Goal: Task Accomplishment & Management: Complete application form

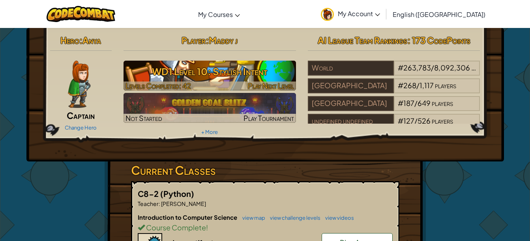
click at [211, 74] on h3 "WD1 Level 10: Stylish Intent" at bounding box center [209, 72] width 172 height 18
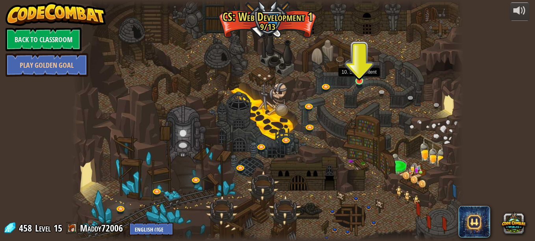
click at [356, 76] on img at bounding box center [359, 70] width 9 height 21
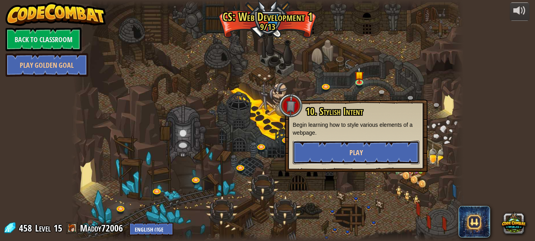
click at [325, 147] on button "Play" at bounding box center [356, 153] width 127 height 24
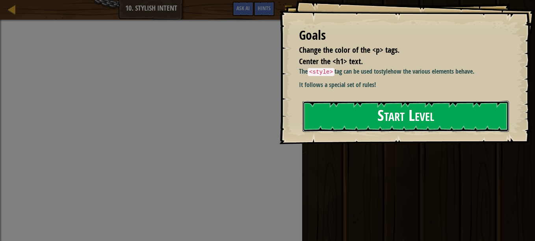
click at [365, 132] on button "Start Level" at bounding box center [406, 116] width 207 height 31
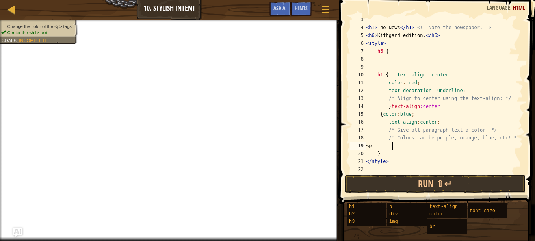
scroll to position [4, 2]
type textarea "<"
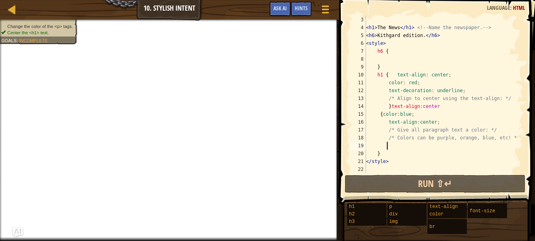
type textarea "p"
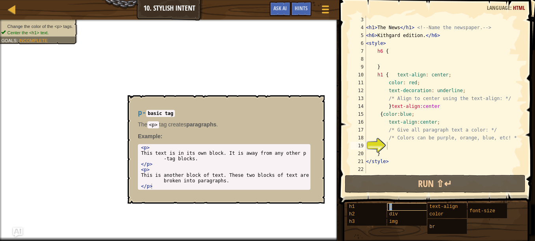
click at [390, 206] on span "p" at bounding box center [391, 207] width 3 height 6
click at [387, 147] on div "< h1 > The News </ h1 > <!-- Name the newspaper. --> < h6 > Kithgard edition. <…" at bounding box center [441, 102] width 153 height 173
click at [398, 205] on div "p" at bounding box center [415, 206] width 54 height 7
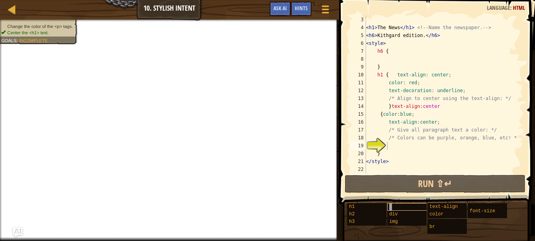
click at [398, 205] on div "p" at bounding box center [415, 206] width 54 height 7
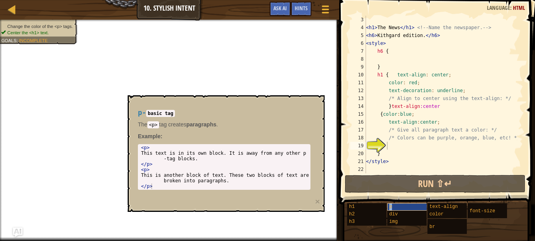
type textarea "p"
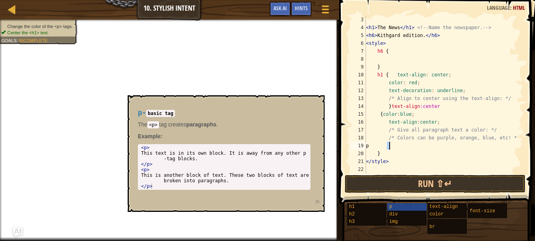
click at [396, 146] on div "< h1 > The News </ h1 > <!-- Name the newspaper. --> < h6 > Kithgard edition. <…" at bounding box center [441, 95] width 153 height 158
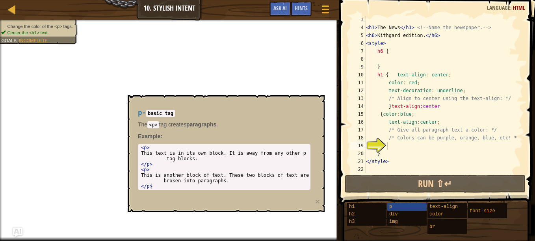
click at [394, 145] on div "< h1 > The News </ h1 > <!-- Name the newspaper. --> < h6 > Kithgard edition. <…" at bounding box center [441, 102] width 153 height 173
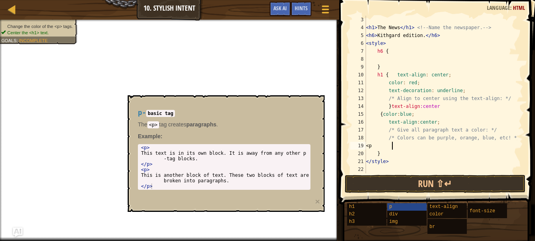
scroll to position [4, 2]
click at [395, 153] on div "< h1 > The News </ h1 > <!-- Name the newspaper. --> < h6 > Kithgard edition. <…" at bounding box center [441, 102] width 153 height 173
type textarea "}"
click at [396, 150] on div "< h1 > The News </ h1 > <!-- Name the newspaper. --> < h6 > Kithgard edition. <…" at bounding box center [441, 102] width 153 height 173
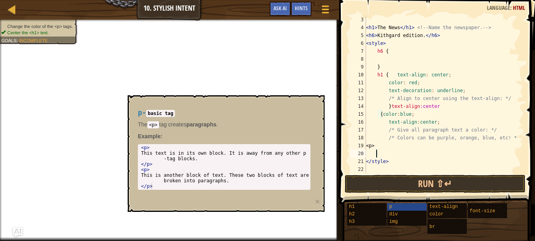
scroll to position [4, 0]
click at [395, 155] on div "< h1 > The News </ h1 > <!-- Name the newspaper. --> < h6 > Kithgard edition. <…" at bounding box center [441, 102] width 153 height 173
click at [403, 147] on div "< h1 > The News </ h1 > <!-- Name the newspaper. --> < h6 > Kithgard edition. <…" at bounding box center [441, 102] width 153 height 173
type textarea "<"
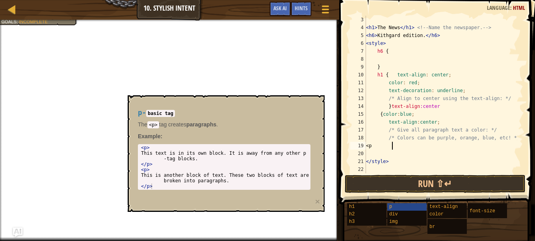
type textarea "<"
type textarea "p"
click at [320, 4] on button "Game Menu" at bounding box center [325, 10] width 21 height 19
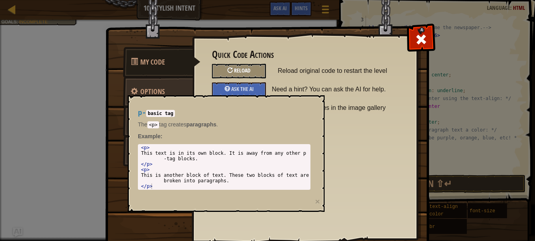
click at [254, 67] on div "Reload" at bounding box center [239, 71] width 54 height 15
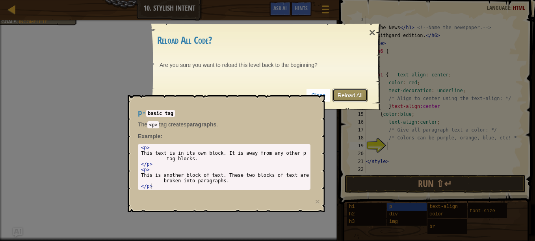
click at [366, 94] on link "Reload All" at bounding box center [350, 95] width 35 height 13
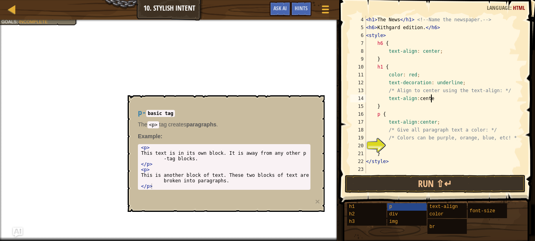
scroll to position [4, 5]
click at [435, 99] on div "< h1 > The News </ h1 > <!-- Name the newspaper. --> < h6 > Kithgard edition. <…" at bounding box center [441, 102] width 153 height 173
click at [436, 99] on div "< h1 > The News </ h1 > <!-- Name the newspaper. --> < h6 > Kithgard edition. <…" at bounding box center [441, 102] width 153 height 173
click at [393, 116] on div "< h1 > The News </ h1 > <!-- Name the newspaper. --> < h6 > Kithgard edition. <…" at bounding box center [441, 102] width 153 height 173
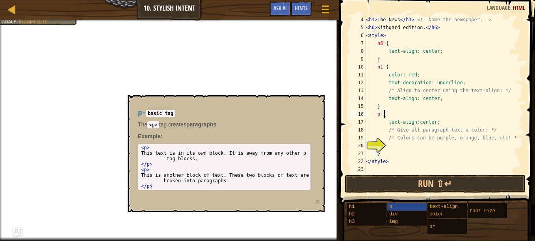
click at [387, 150] on div "< h1 > The News </ h1 > <!-- Name the newspaper. --> < h6 > Kithgard edition. <…" at bounding box center [441, 102] width 153 height 173
type textarea "}"
click at [388, 146] on div "< h1 > The News </ h1 > <!-- Name the newspaper. --> < h6 > Kithgard edition. <…" at bounding box center [441, 102] width 153 height 173
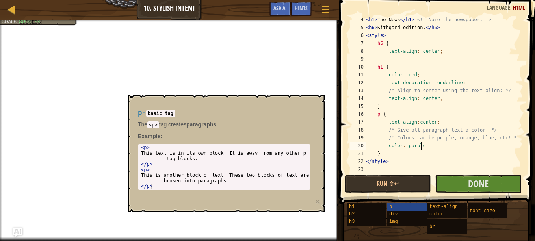
scroll to position [4, 4]
type textarea "color: purple;"
click at [446, 180] on button "Done" at bounding box center [478, 184] width 86 height 18
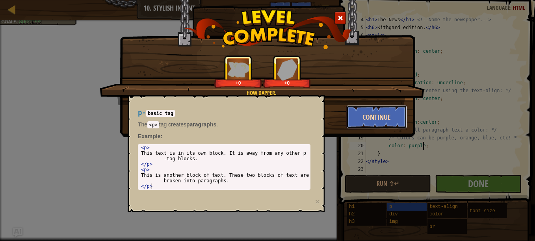
click at [392, 120] on button "Continue" at bounding box center [377, 117] width 61 height 24
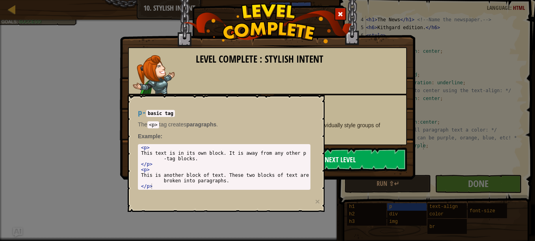
click at [351, 159] on link "Next Level" at bounding box center [341, 160] width 134 height 24
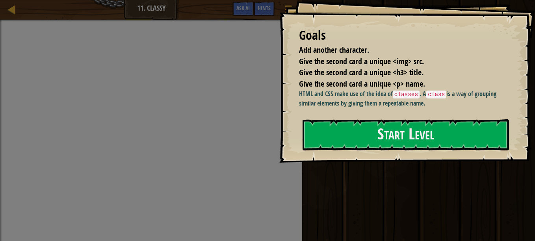
click at [351, 151] on button "Start Level" at bounding box center [406, 134] width 207 height 31
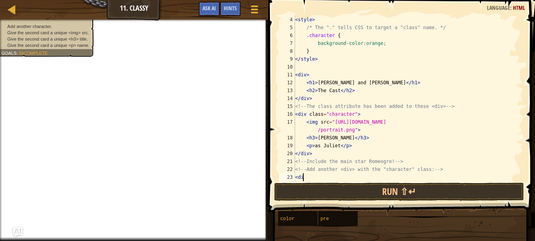
scroll to position [4, 0]
click at [298, 178] on div "< style > /* The "." tells CSS to target a "class" name. */ .character { backgr…" at bounding box center [406, 106] width 224 height 181
click at [314, 179] on div "< style > /* The "." tells CSS to target a "class" name. */ .character { backgr…" at bounding box center [406, 106] width 224 height 181
type textarea "<div>"
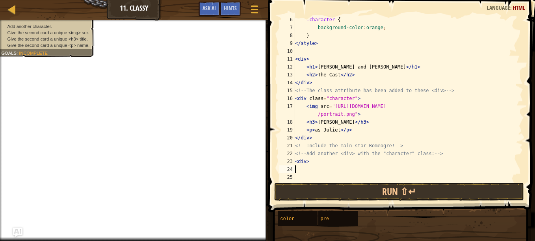
scroll to position [39, 0]
click at [257, 10] on span at bounding box center [254, 10] width 7 height 2
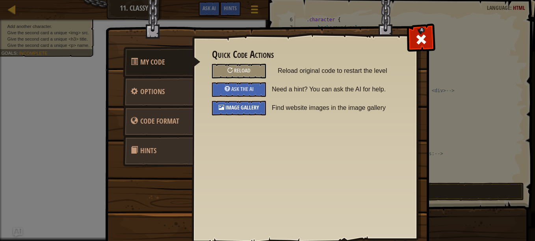
click at [233, 107] on span "Image Gallery" at bounding box center [243, 107] width 34 height 7
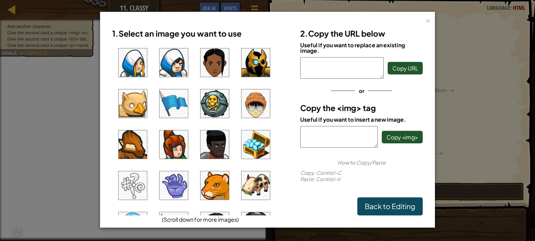
click at [172, 62] on img at bounding box center [174, 62] width 28 height 28
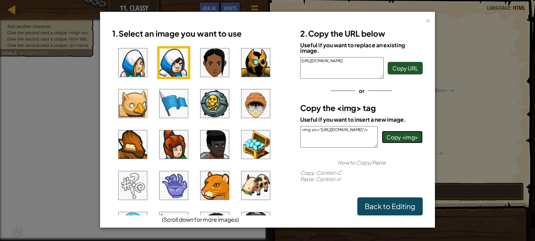
click at [414, 139] on span "Copy <img>" at bounding box center [403, 137] width 32 height 7
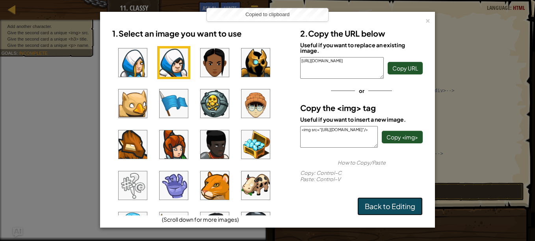
click at [393, 203] on link "Back to Editing" at bounding box center [390, 207] width 65 height 18
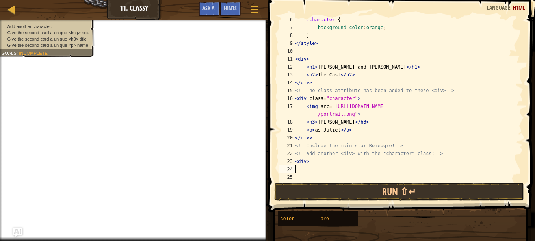
click at [297, 170] on div ".character { background-color : orange ; } </ style > < div > < h1 > [PERSON_NA…" at bounding box center [406, 106] width 224 height 181
paste textarea "<img src="[URL][DOMAIN_NAME]"/>"
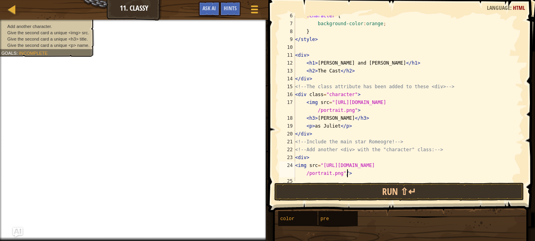
scroll to position [47, 0]
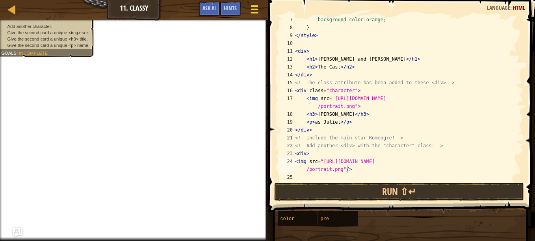
click at [248, 9] on button "Game Menu" at bounding box center [254, 10] width 21 height 19
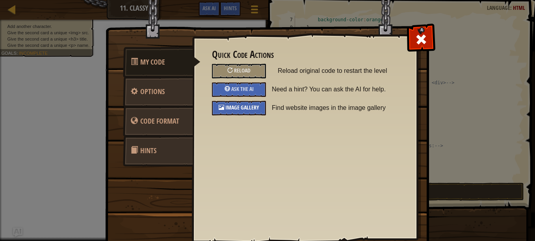
click at [239, 104] on span "Image Gallery" at bounding box center [243, 107] width 34 height 7
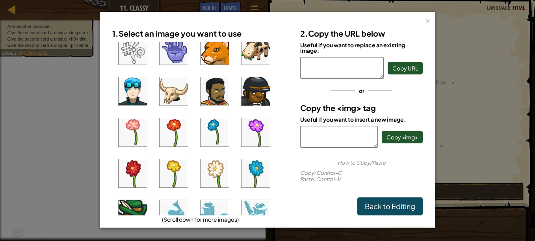
scroll to position [0, 0]
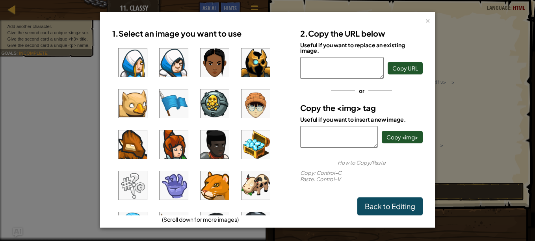
click at [472, 211] on div "× 1. Select an image you want to use (Scroll down for more images) 2. Copy the …" at bounding box center [267, 120] width 535 height 241
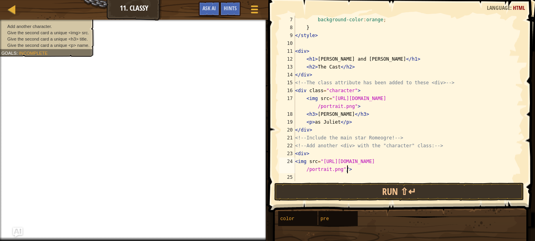
click at [356, 169] on div "background-color : orange ; } </ style > < div > < h1 > [PERSON_NAME] and [PERS…" at bounding box center [406, 106] width 224 height 181
click at [356, 168] on div "background-color : orange ; } </ style > < div > < h1 > [PERSON_NAME] and [PERS…" at bounding box center [406, 99] width 224 height 166
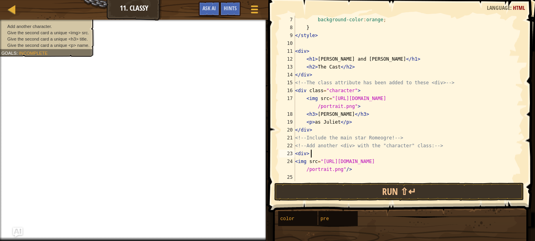
click at [312, 155] on div "background-color : orange ; } </ style > < div > < h1 > [PERSON_NAME] and [PERS…" at bounding box center [406, 106] width 224 height 181
click at [307, 155] on div "background-color : orange ; } </ style > < div > < h1 > [PERSON_NAME] and [PERS…" at bounding box center [406, 106] width 224 height 181
click at [309, 154] on div "background-color : orange ; } </ style > < div > < h1 > [PERSON_NAME] and [PERS…" at bounding box center [406, 106] width 224 height 181
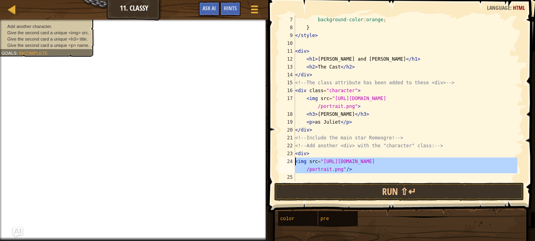
click at [294, 161] on div "24" at bounding box center [288, 166] width 16 height 16
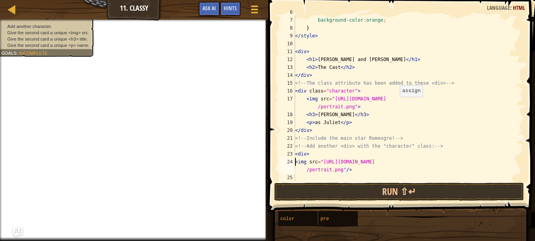
scroll to position [47, 0]
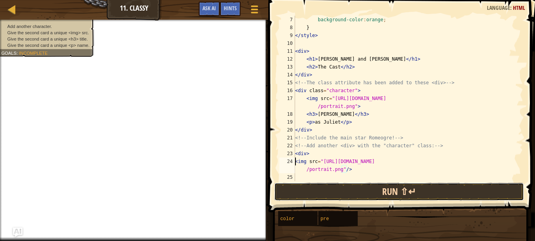
click at [361, 183] on button "Run ⇧↵" at bounding box center [399, 192] width 250 height 18
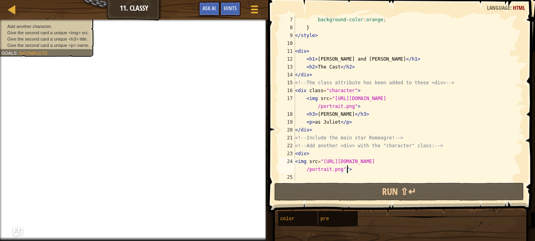
click at [362, 170] on div "background-color : orange ; } </ style > < div > < h1 > [PERSON_NAME] and [PERS…" at bounding box center [406, 106] width 224 height 181
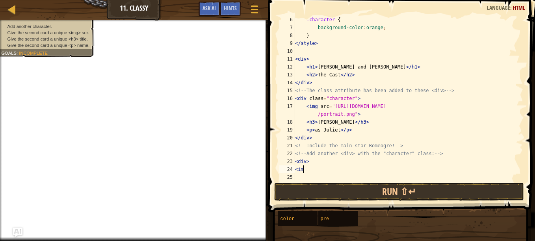
scroll to position [4, 0]
type textarea "<"
click at [312, 165] on div ".character { background-color : orange ; } </ style > < div > < h1 > [PERSON_NA…" at bounding box center [406, 106] width 224 height 181
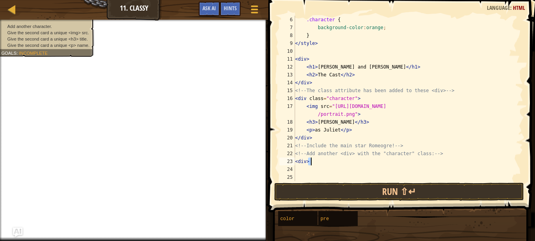
click at [339, 163] on div ".character { background-color : orange ; } </ style > < div > < h1 > [PERSON_NA…" at bounding box center [406, 99] width 224 height 166
click at [310, 161] on div ".character { background-color : orange ; } </ style > < div > < h1 > [PERSON_NA…" at bounding box center [406, 106] width 224 height 181
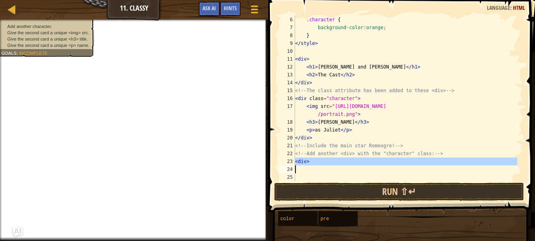
click at [310, 161] on div ".character { background-color : orange ; } </ style > < div > < h1 > [PERSON_NA…" at bounding box center [406, 106] width 224 height 181
type textarea "<div>"
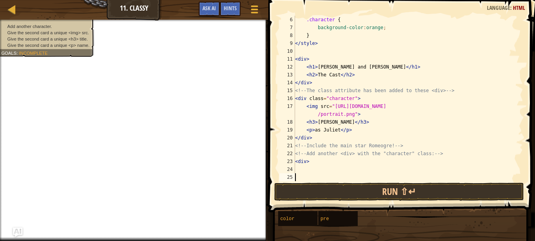
drag, startPoint x: 311, startPoint y: 175, endPoint x: 308, endPoint y: 172, distance: 4.7
click at [308, 172] on div ".character { background-color : orange ; } </ style > < div > < h1 > [PERSON_NA…" at bounding box center [406, 106] width 224 height 181
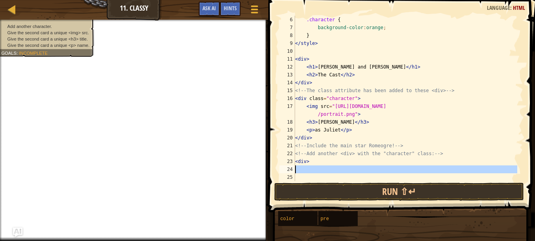
click at [329, 167] on div ".character { background-color : orange ; } </ style > < div > < h1 > [PERSON_NA…" at bounding box center [406, 99] width 224 height 166
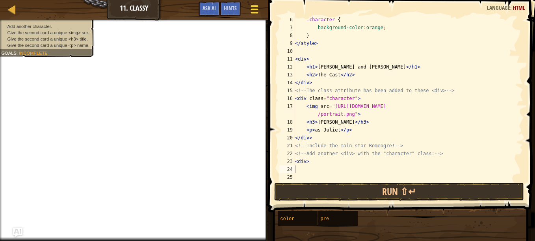
click at [255, 7] on div at bounding box center [254, 9] width 11 height 11
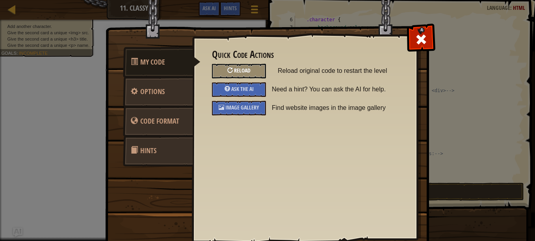
click at [235, 65] on div "Reload" at bounding box center [239, 71] width 54 height 15
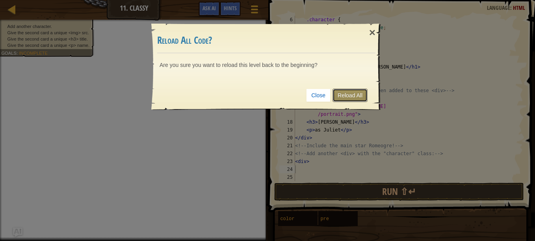
click at [347, 99] on link "Reload All" at bounding box center [350, 95] width 35 height 13
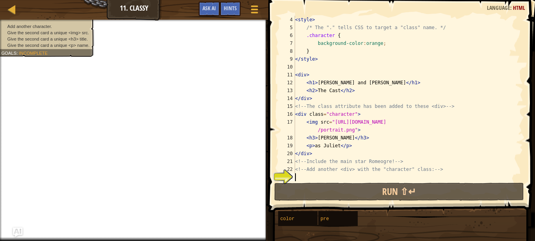
click at [307, 178] on div "< style > /* The "." tells CSS to target a "class" name. */ .character { backgr…" at bounding box center [406, 106] width 224 height 181
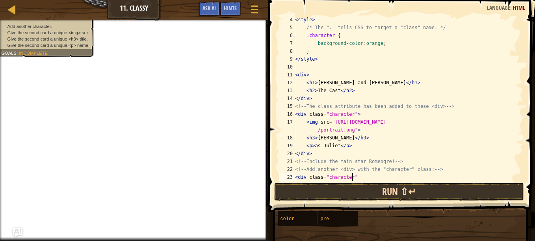
scroll to position [4, 4]
type textarea "<div class="character">"
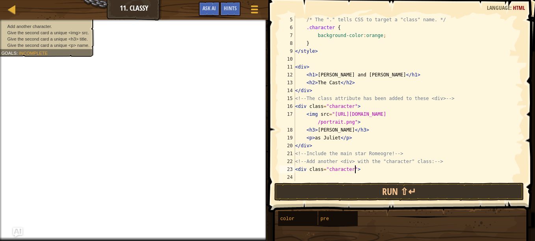
click at [300, 175] on div "/* The "." tells CSS to target a "class" name. */ .character { background-color…" at bounding box center [406, 106] width 224 height 181
click at [233, 9] on span "Hints" at bounding box center [230, 7] width 13 height 7
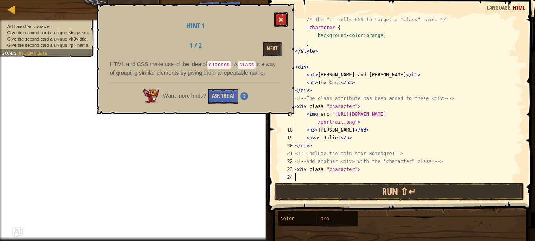
click at [282, 15] on button at bounding box center [280, 19] width 13 height 15
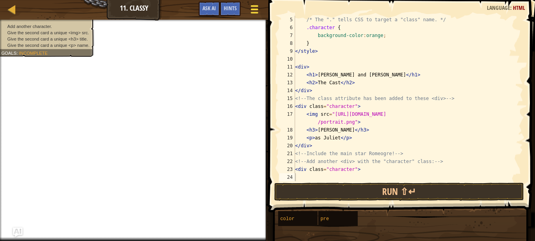
click at [260, 9] on div at bounding box center [254, 9] width 11 height 11
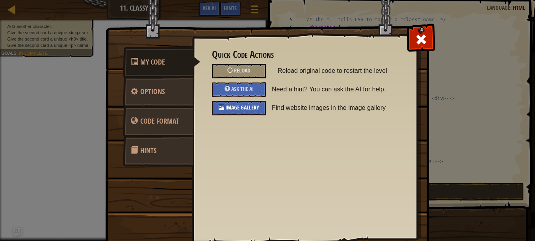
click at [232, 108] on span "Image Gallery" at bounding box center [243, 107] width 34 height 7
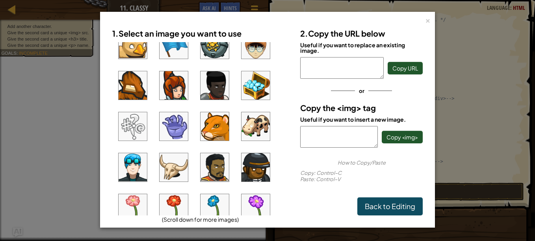
scroll to position [0, 0]
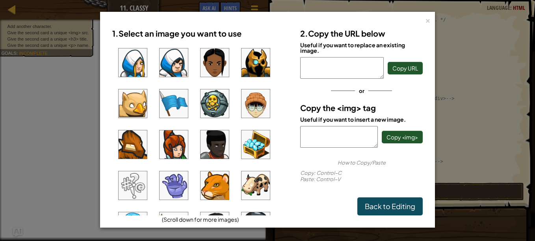
click at [170, 64] on img at bounding box center [174, 62] width 28 height 28
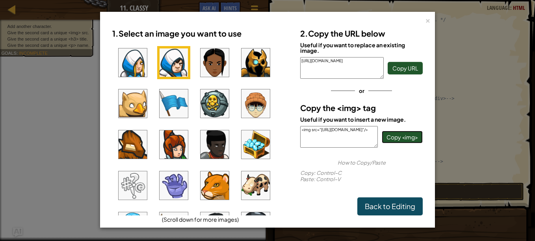
click at [401, 134] on span "Copy <img>" at bounding box center [403, 137] width 32 height 7
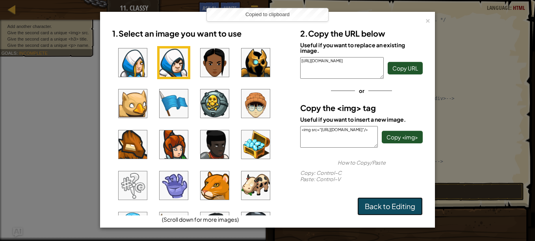
click at [382, 207] on link "Back to Editing" at bounding box center [390, 207] width 65 height 18
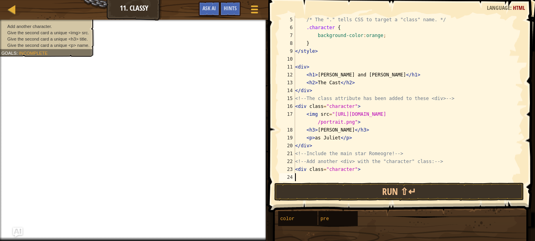
click at [297, 177] on div "/* The "." tells CSS to target a "class" name. */ .character { background-color…" at bounding box center [406, 106] width 224 height 181
paste textarea "<img src="[URL][DOMAIN_NAME]"/>"
type textarea "<img src="[URL][DOMAIN_NAME]"/>"
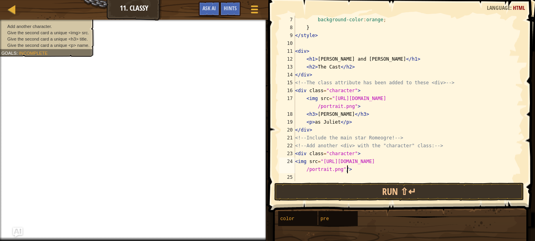
scroll to position [47, 0]
click at [299, 178] on div "background-color : orange ; } </ style > < div > < h1 > [PERSON_NAME] and [PERS…" at bounding box center [406, 106] width 224 height 181
type textarea "<h3>[PERSON_NAME]</h3>"
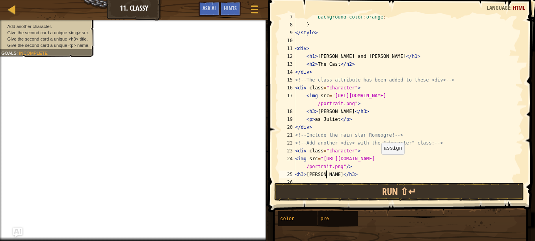
scroll to position [55, 0]
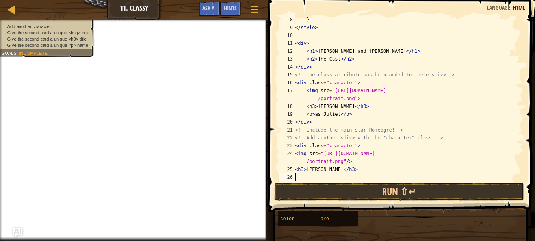
click at [301, 175] on div "} </ style > < div > < h1 > [PERSON_NAME] and [PERSON_NAME] </ h1 > < h2 > The …" at bounding box center [406, 106] width 224 height 181
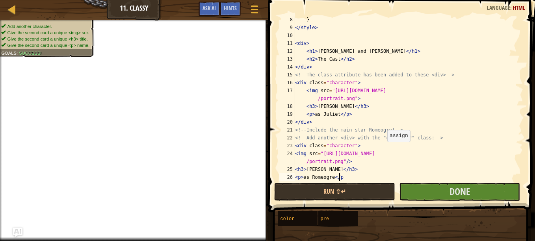
scroll to position [4, 3]
type textarea "<p>as Romeogre</p>"
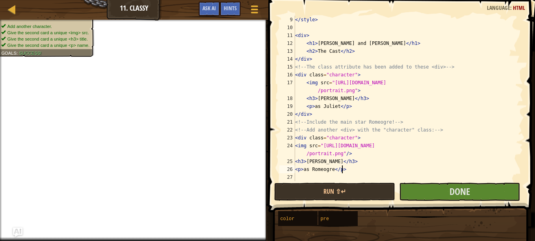
click at [300, 176] on div "</ style > < div > < h1 > [PERSON_NAME] and [PERSON_NAME] </ h1 > < h2 > The Ca…" at bounding box center [406, 106] width 224 height 181
click at [371, 170] on div "</ style > < div > < h1 > [PERSON_NAME] and [PERSON_NAME] </ h1 > < h2 > The Ca…" at bounding box center [406, 106] width 224 height 181
click at [422, 99] on div "</ style > < div > < h1 > [PERSON_NAME] and [PERSON_NAME] </ h1 > < h2 > The Ca…" at bounding box center [406, 106] width 224 height 181
click at [359, 164] on div "</ style > < div > < h1 > [PERSON_NAME] and [PERSON_NAME] </ h1 > < h2 > The Ca…" at bounding box center [406, 106] width 224 height 181
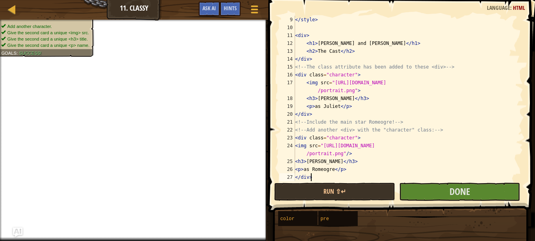
click at [355, 174] on div "</ style > < div > < h1 > [PERSON_NAME] and [PERSON_NAME] </ h1 > < h2 > The Ca…" at bounding box center [406, 106] width 224 height 181
type textarea "</div>"
click at [433, 191] on button "Done" at bounding box center [459, 192] width 121 height 18
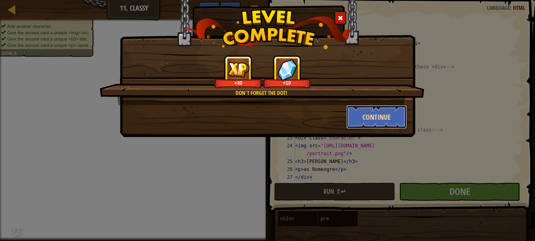
click at [382, 120] on button "Continue" at bounding box center [377, 117] width 61 height 24
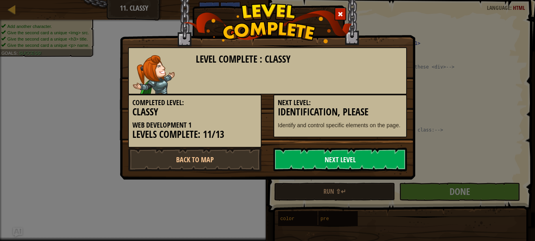
click at [341, 157] on link "Next Level" at bounding box center [341, 160] width 134 height 24
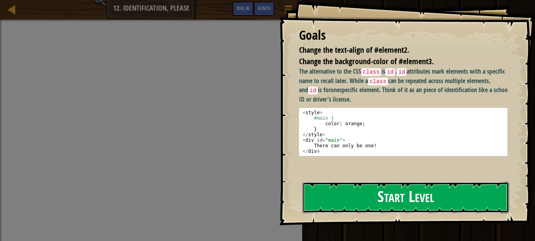
click at [356, 193] on button "Start Level" at bounding box center [406, 197] width 207 height 31
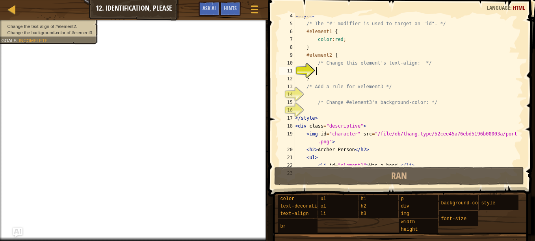
scroll to position [28, 0]
click at [338, 54] on div "< style > /* The "#" modifier is used to target an "id". */ #element1 { color :…" at bounding box center [406, 95] width 224 height 166
type textarea "#element2 {"
click at [339, 55] on div "< style > /* The "#" modifier is used to target an "id". */ #element1 { color :…" at bounding box center [406, 95] width 224 height 166
click at [322, 71] on div "< style > /* The "#" modifier is used to target an "id". */ #element1 { color :…" at bounding box center [406, 95] width 224 height 166
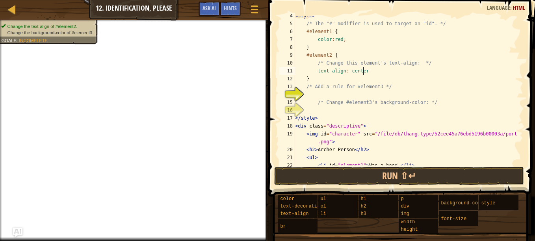
scroll to position [4, 5]
type textarea "text-align: center;"
click at [328, 95] on div "< style > /* The "#" modifier is used to target an "id". */ #element1 { color :…" at bounding box center [406, 95] width 224 height 166
type textarea "#element3 {"
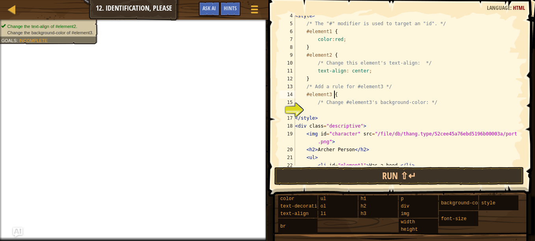
scroll to position [4, 3]
click at [417, 92] on div "< style > /* The "#" modifier is used to target an "id". */ #element1 { color :…" at bounding box center [406, 95] width 224 height 166
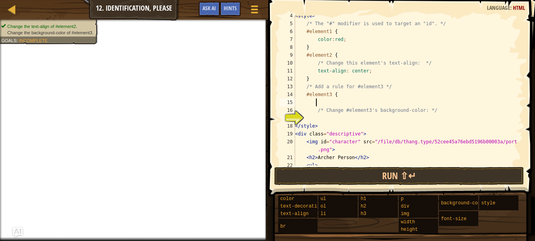
click at [308, 119] on div "< style > /* The "#" modifier is used to target an "id". */ #element1 { color :…" at bounding box center [406, 95] width 224 height 166
type textarea "</style>"
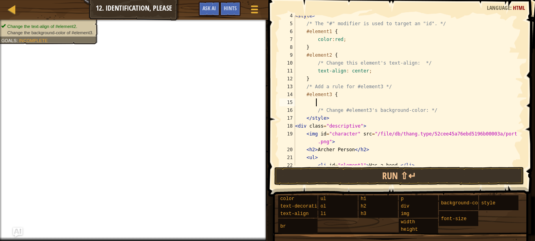
click at [344, 99] on div "< style > /* The "#" modifier is used to target an "id". */ #element1 { color :…" at bounding box center [406, 95] width 224 height 166
click at [312, 110] on div "< style > /* The "#" modifier is used to target an "id". */ #element1 { color :…" at bounding box center [406, 95] width 224 height 166
click at [308, 110] on div "< style > /* The "#" modifier is used to target an "id". */ #element1 { color :…" at bounding box center [406, 95] width 224 height 166
click at [298, 111] on div "< style > /* The "#" modifier is used to target an "id". */ #element1 { color :…" at bounding box center [406, 95] width 224 height 166
click at [442, 115] on div "< style > /* The "#" modifier is used to target an "id". */ #element1 { color :…" at bounding box center [406, 95] width 224 height 166
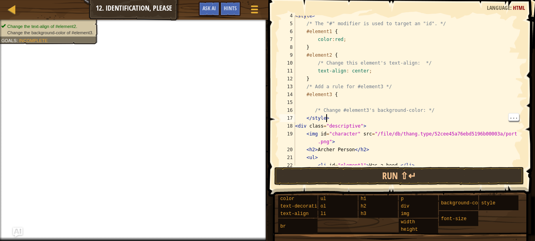
click at [438, 112] on div "< style > /* The "#" modifier is used to target an "id". */ #element1 { color :…" at bounding box center [406, 95] width 224 height 166
type textarea "/* Change #element3's background-color: */"
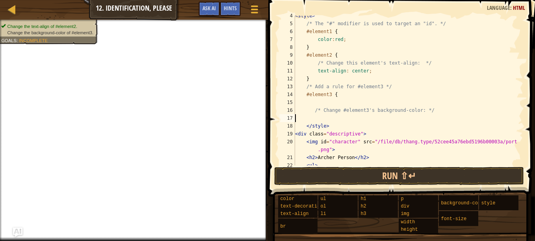
scroll to position [4, 0]
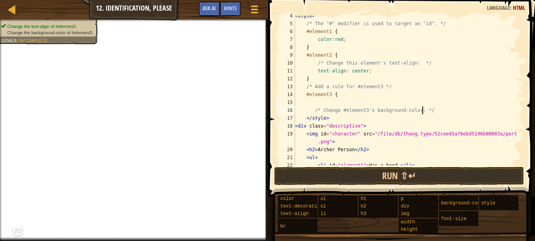
click at [311, 110] on div "< style > /* The "#" modifier is used to target an "id". */ #element1 { color :…" at bounding box center [406, 95] width 224 height 166
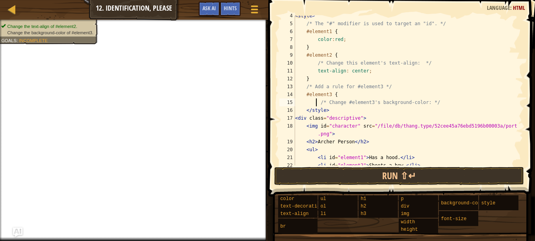
click at [443, 98] on div "< style > /* The "#" modifier is used to target an "id". */ #element1 { color :…" at bounding box center [406, 95] width 224 height 166
click at [429, 101] on div "< style > /* The "#" modifier is used to target an "id". */ #element1 { color :…" at bounding box center [406, 95] width 224 height 166
type textarea "/* Change #element3's background-color: */"
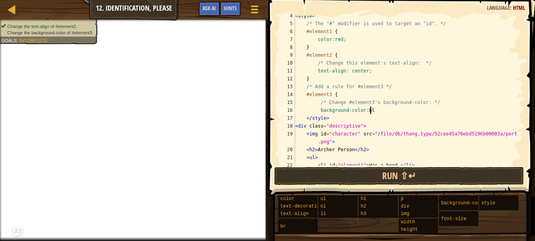
scroll to position [4, 6]
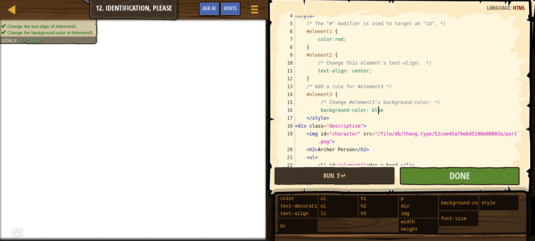
type textarea "background-color: blue"
click at [474, 178] on button "Done" at bounding box center [459, 176] width 121 height 18
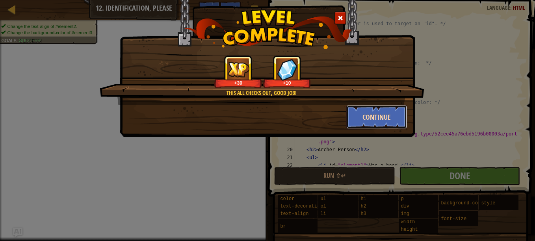
click at [373, 116] on button "Continue" at bounding box center [377, 117] width 61 height 24
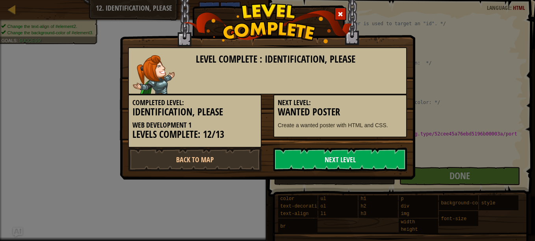
click at [334, 160] on link "Next Level" at bounding box center [341, 160] width 134 height 24
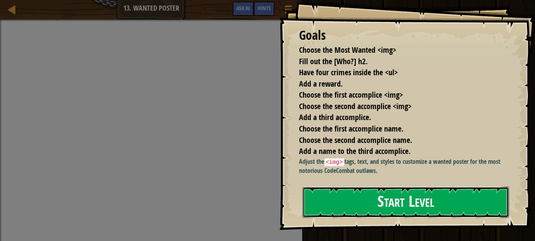
click at [378, 205] on button "Start Level" at bounding box center [406, 202] width 207 height 31
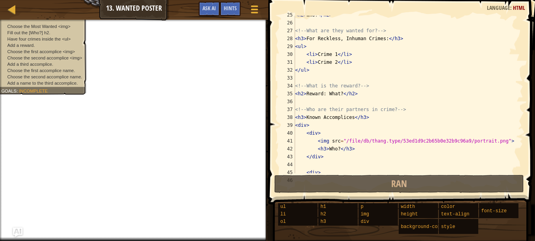
scroll to position [292, 0]
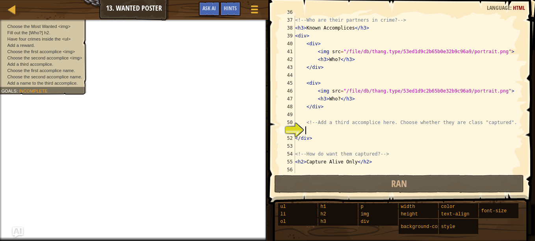
click at [15, 230] on img "Ask AI" at bounding box center [18, 233] width 10 height 10
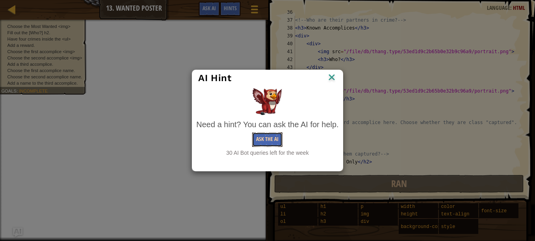
click at [266, 136] on button "Ask the AI" at bounding box center [267, 139] width 30 height 15
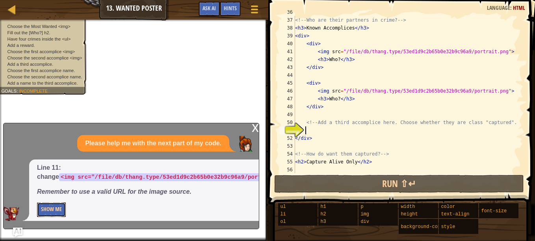
click at [54, 206] on button "Show Me" at bounding box center [51, 210] width 29 height 15
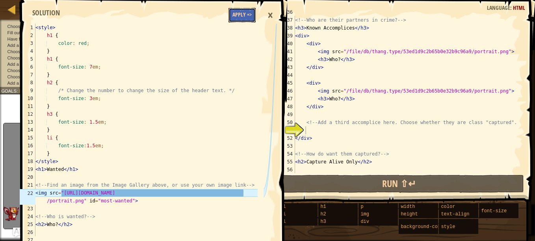
click at [241, 13] on button "Apply =>" at bounding box center [242, 15] width 27 height 15
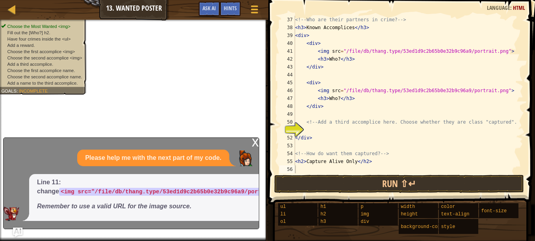
click at [255, 144] on div "x" at bounding box center [255, 142] width 7 height 8
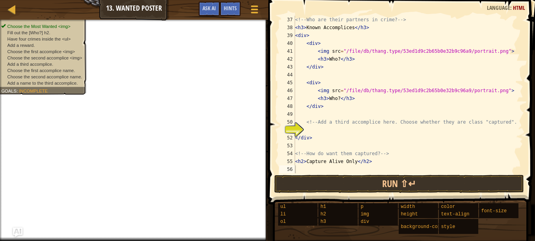
click at [308, 130] on div "<!-- Who are their partners in crime? --> < h3 > Known Accomplices </ h3 > < di…" at bounding box center [406, 102] width 224 height 173
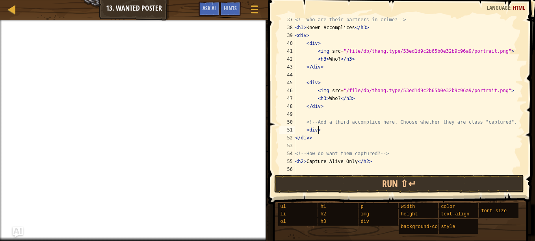
type textarea "<div>"
click at [13, 233] on img "Ask AI" at bounding box center [18, 233] width 10 height 10
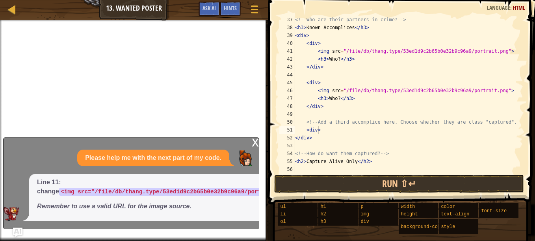
click at [75, 216] on div "Line 11: change <img src="/file/db/thang.type/53ed1d9c2b65b0e32b9c96a9/portrait…" at bounding box center [219, 197] width 380 height 47
click at [76, 200] on span "Line 11: change <img src="/file/db/thang.type/53ed1d9c2b65b0e32b9c96a9/portrait…" at bounding box center [219, 194] width 365 height 33
click at [300, 194] on code "<img src="[URL][DOMAIN_NAME]"" at bounding box center [351, 192] width 102 height 8
click at [164, 205] on em "Remember to use a valid URL for the image source." at bounding box center [114, 206] width 155 height 7
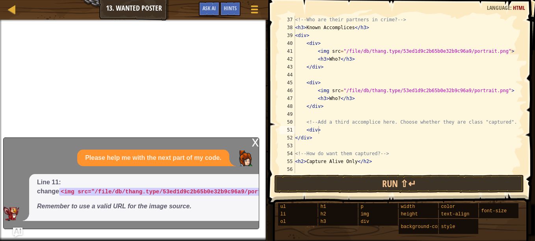
click at [164, 205] on em "Remember to use a valid URL for the image source." at bounding box center [114, 206] width 155 height 7
drag, startPoint x: 104, startPoint y: 209, endPoint x: 65, endPoint y: 211, distance: 39.1
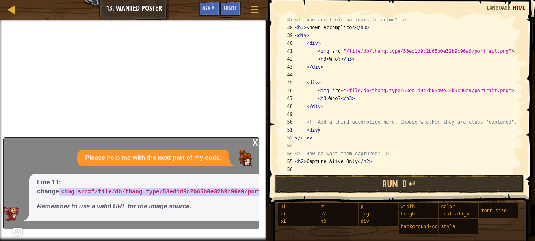
click at [65, 211] on p "Remember to use a valid URL for the image source." at bounding box center [219, 206] width 365 height 9
click at [247, 159] on img at bounding box center [245, 159] width 16 height 16
click at [250, 142] on div "x Please help me with the next part of my code. Line 11: change <img src="/file…" at bounding box center [131, 184] width 256 height 92
click at [255, 140] on div "x" at bounding box center [255, 142] width 7 height 8
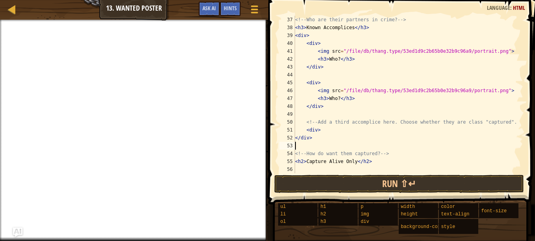
click at [301, 147] on div "<!-- Who are their partners in crime? --> < h3 > Known Accomplices </ h3 > < di…" at bounding box center [406, 102] width 224 height 173
click at [322, 132] on div "<!-- Who are their partners in crime? --> < h3 > Known Accomplices </ h3 > < di…" at bounding box center [406, 102] width 224 height 173
type textarea "<div>"
click at [250, 6] on div at bounding box center [254, 9] width 11 height 11
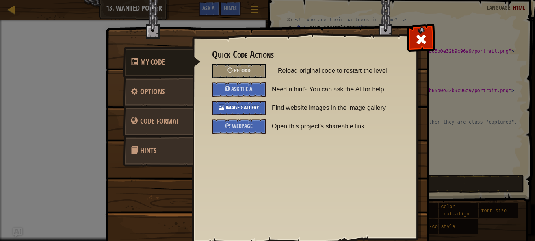
click at [237, 106] on span "Image Gallery" at bounding box center [243, 107] width 34 height 7
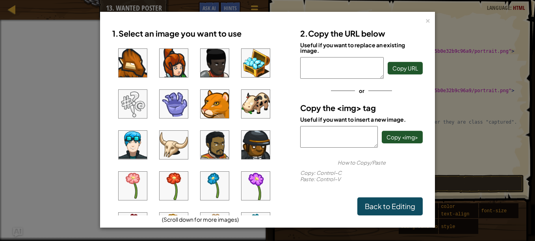
scroll to position [82, 0]
click at [247, 105] on img at bounding box center [256, 104] width 28 height 28
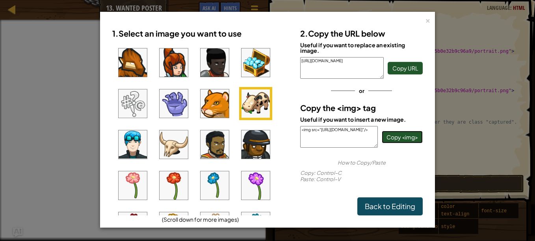
click at [409, 134] on span "Copy <img>" at bounding box center [403, 137] width 32 height 7
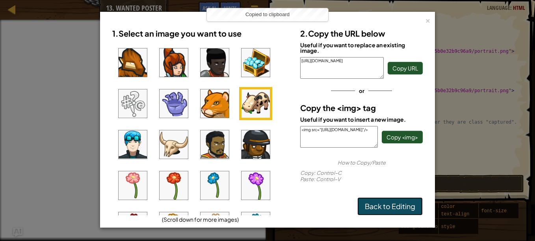
click at [379, 208] on link "Back to Editing" at bounding box center [390, 207] width 65 height 18
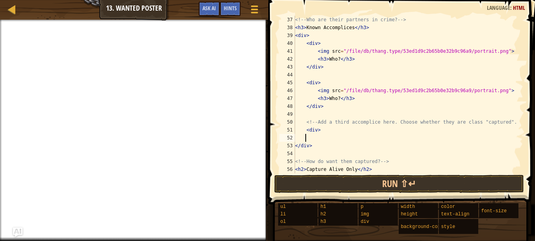
click at [309, 137] on div "<!-- Who are their partners in crime? --> < h3 > Known Accomplices </ h3 > < di…" at bounding box center [406, 102] width 224 height 173
paste textarea "<img src="[URL][DOMAIN_NAME]"/>"
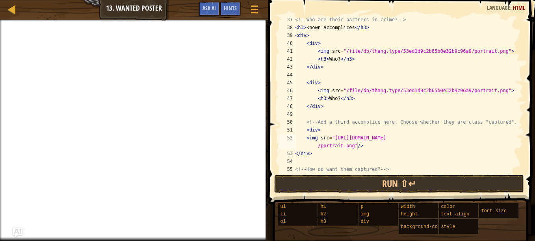
click at [509, 69] on div "<!-- Who are their partners in crime? --> < h3 > Known Accomplices </ h3 > < di…" at bounding box center [406, 102] width 224 height 173
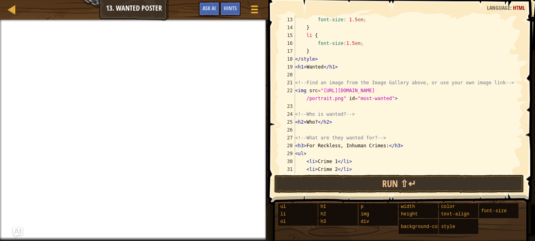
scroll to position [95, 0]
click at [315, 121] on div "font-size : 1.5 em ; } li { font-size : 1.5 em ; } </ style > < h1 > Wanted </ …" at bounding box center [406, 101] width 224 height 173
click at [317, 122] on div "font-size : 1.5 em ; } li { font-size : 1.5 em ; } </ style > < h1 > Wanted </ …" at bounding box center [406, 101] width 224 height 173
click at [315, 121] on div "font-size : 1.5 em ; } li { font-size : 1.5 em ; } </ style > < h1 > Wanted </ …" at bounding box center [406, 101] width 224 height 173
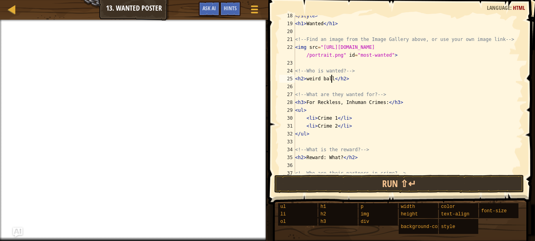
scroll to position [138, 0]
click at [353, 127] on div "</ style > < h1 > Wanted </ h1 > <!-- Find an image from the Image Gallery abov…" at bounding box center [406, 97] width 224 height 173
type textarea "<li>Crime 2</li>"
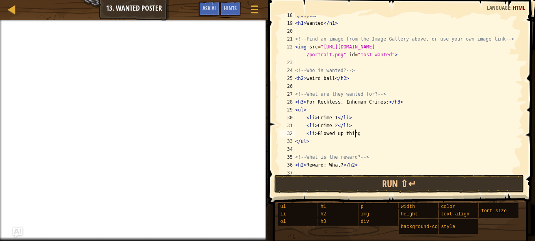
scroll to position [4, 5]
click at [337, 126] on div "</ style > < h1 > Wanted </ h1 > <!-- Find an image from the Image Gallery abov…" at bounding box center [406, 97] width 224 height 173
click at [334, 125] on div "</ style > < h1 > Wanted </ h1 > <!-- Find an image from the Image Gallery abov…" at bounding box center [406, 97] width 224 height 173
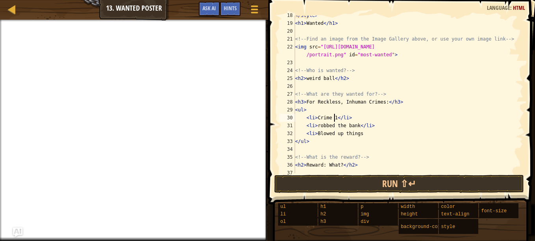
click at [335, 117] on div "</ style > < h1 > Wanted </ h1 > <!-- Find an image from the Image Gallery abov…" at bounding box center [406, 97] width 224 height 173
click at [351, 134] on div "</ style > < h1 > Wanted </ h1 > <!-- Find an image from the Image Gallery abov…" at bounding box center [406, 97] width 224 height 173
click at [317, 117] on div "</ style > < h1 > Wanted </ h1 > <!-- Find an image from the Image Gallery abov…" at bounding box center [406, 97] width 224 height 173
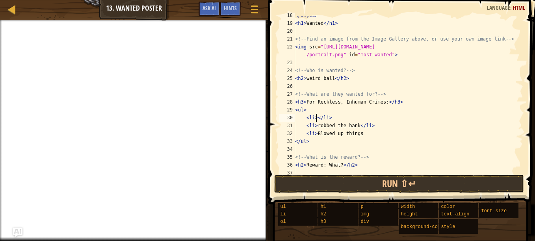
scroll to position [4, 2]
click at [359, 132] on div "</ style > < h1 > Wanted </ h1 > <!-- Find an image from the Image Gallery abov…" at bounding box center [406, 97] width 224 height 173
click at [316, 117] on div "</ style > < h1 > Wanted </ h1 > <!-- Find an image from the Image Gallery abov…" at bounding box center [406, 97] width 224 height 173
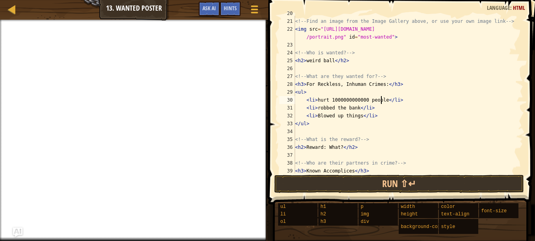
scroll to position [156, 0]
click at [377, 116] on div "<!-- Find an image from the Image Gallery above, or use your own image link -->…" at bounding box center [406, 95] width 224 height 173
type textarea "<li>Blowed up things</li>"
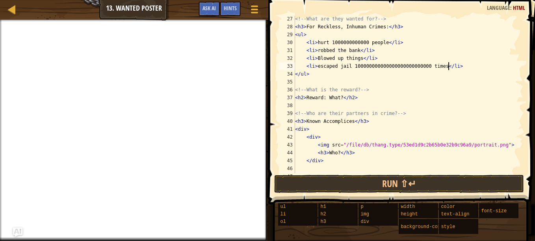
scroll to position [214, 0]
click at [341, 97] on div "<!-- What are they wanted for? --> < h3 > For Reckless, Inhuman Crimes: </ h3 >…" at bounding box center [406, 101] width 224 height 173
click at [326, 98] on div "<!-- What are they wanted for? --> < h3 > For Reckless, Inhuman Crimes: </ h3 >…" at bounding box center [406, 101] width 224 height 173
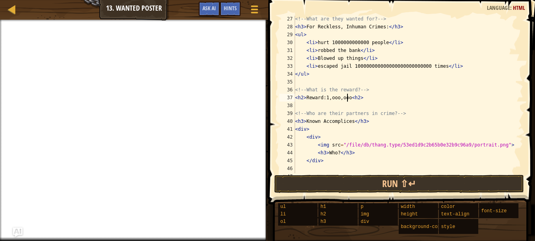
click at [363, 95] on div "<!-- What are they wanted for? --> < h3 > For Reckless, Inhuman Crimes: </ h3 >…" at bounding box center [406, 101] width 224 height 173
click at [348, 99] on div "<!-- What are they wanted for? --> < h3 > For Reckless, Inhuman Crimes: </ h3 >…" at bounding box center [406, 101] width 224 height 173
click at [395, 101] on div "<!-- What are they wanted for? --> < h3 > For Reckless, Inhuman Crimes: </ h3 >…" at bounding box center [406, 101] width 224 height 173
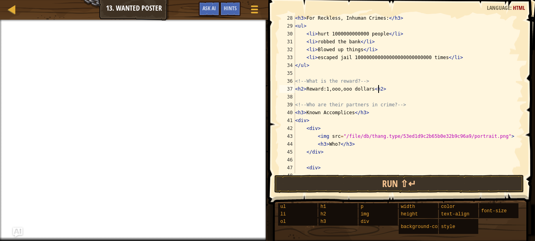
scroll to position [218, 0]
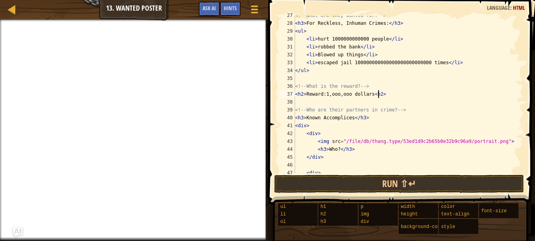
click at [324, 94] on div "<!-- What are they wanted for? --> < h3 > For Reckless, Inhuman Crimes: </ h3 >…" at bounding box center [406, 97] width 224 height 173
click at [356, 149] on div "<!-- What are they wanted for? --> < h3 > For Reckless, Inhuman Crimes: </ h3 >…" at bounding box center [406, 97] width 224 height 173
click at [498, 145] on div "<!-- What are they wanted for? --> < h3 > For Reckless, Inhuman Crimes: </ h3 >…" at bounding box center [406, 97] width 224 height 173
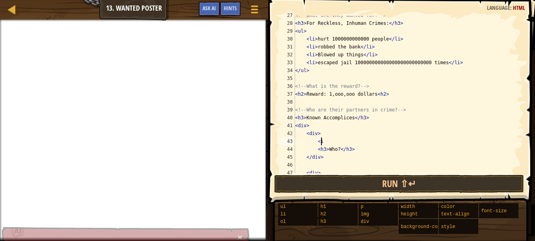
type textarea "<"
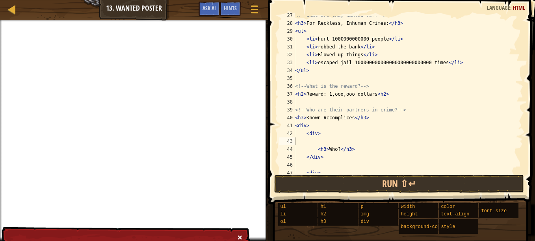
click at [239, 236] on button "×" at bounding box center [240, 237] width 5 height 8
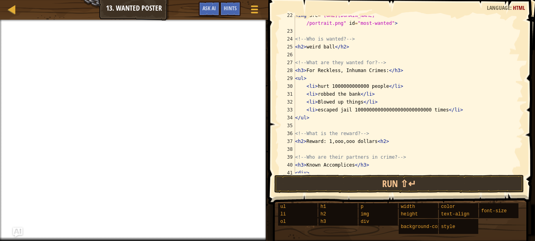
scroll to position [172, 0]
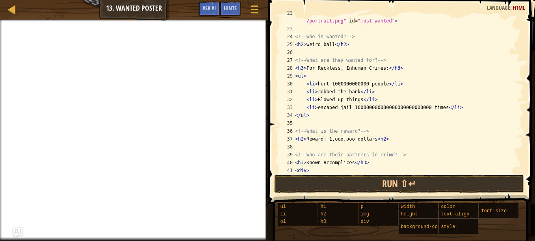
click at [326, 140] on div "< img src = "[URL][DOMAIN_NAME] /portrait.png" id = "most-wanted" > <!-- Who is…" at bounding box center [406, 99] width 224 height 181
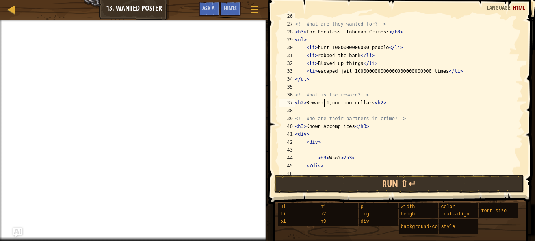
scroll to position [209, 0]
click at [421, 72] on div "<!-- What are they wanted for? --> < h3 > For Reckless, Inhuman Crimes: </ h3 >…" at bounding box center [406, 98] width 224 height 173
type textarea "<li>escaped jail 100times</li>"
click at [431, 88] on div "<!-- What are they wanted for? --> < h3 > For Reckless, Inhuman Crimes: </ h3 >…" at bounding box center [406, 98] width 224 height 173
click at [358, 71] on div "<!-- What are they wanted for? --> < h3 > For Reckless, Inhuman Crimes: </ h3 >…" at bounding box center [406, 98] width 224 height 173
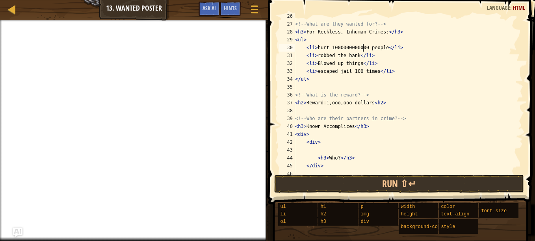
click at [364, 47] on div "<!-- What are they wanted for? --> < h3 > For Reckless, Inhuman Crimes: </ h3 >…" at bounding box center [406, 98] width 224 height 173
click at [408, 40] on div "<!-- What are they wanted for? --> < h3 > For Reckless, Inhuman Crimes: </ h3 >…" at bounding box center [406, 98] width 224 height 173
type textarea "<ul>"
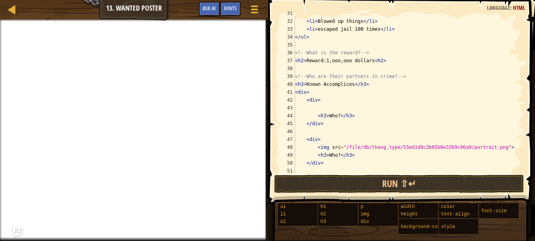
scroll to position [251, 0]
click at [313, 106] on div "< li > robbed the bank </ li > < li > Blowed up things </ li > < li > escaped j…" at bounding box center [406, 95] width 224 height 173
click at [254, 6] on span at bounding box center [254, 6] width 7 height 2
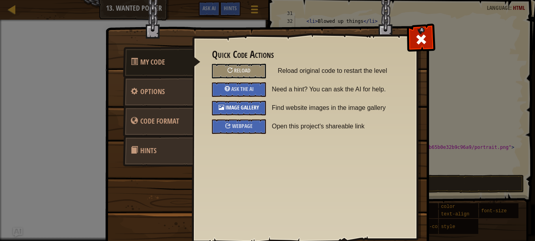
click at [241, 105] on span "Image Gallery" at bounding box center [243, 107] width 34 height 7
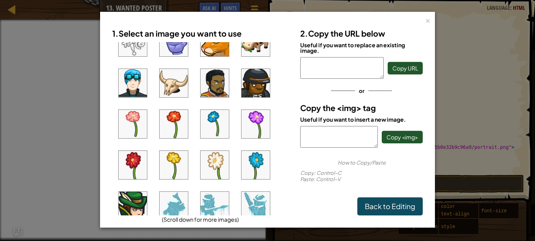
scroll to position [145, 0]
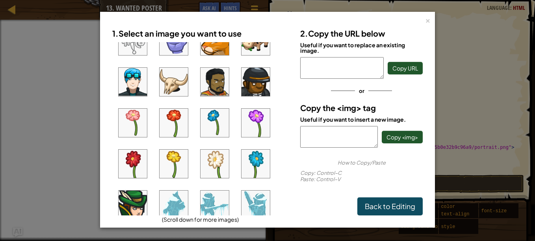
click at [177, 80] on img at bounding box center [174, 82] width 28 height 28
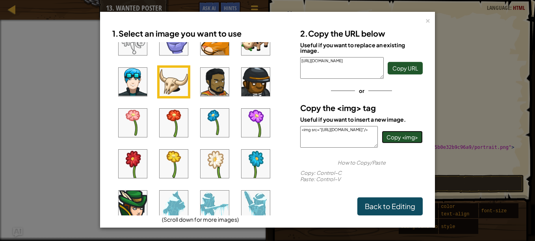
click at [399, 133] on button "Copy <img>" at bounding box center [402, 137] width 41 height 13
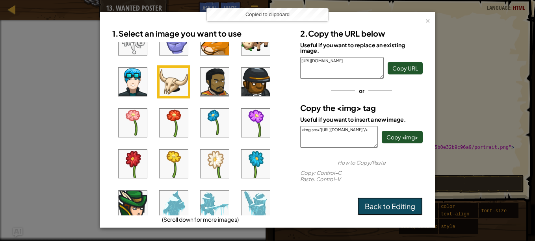
click at [392, 209] on link "Back to Editing" at bounding box center [390, 207] width 65 height 18
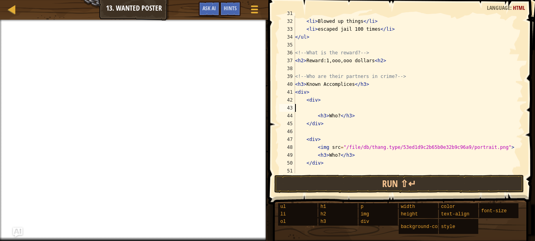
paste textarea "<img src="[URL][DOMAIN_NAME]"/>"
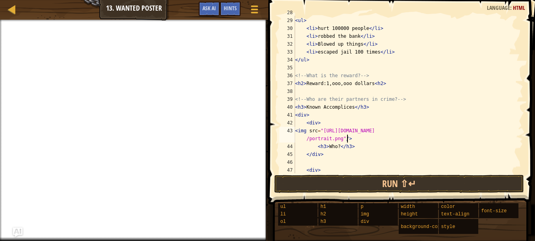
scroll to position [228, 0]
click at [338, 148] on div "< h3 > For Reckless, Inhuman Crimes: </ h3 > < ul > < li > hurt 100000 people <…" at bounding box center [406, 95] width 224 height 173
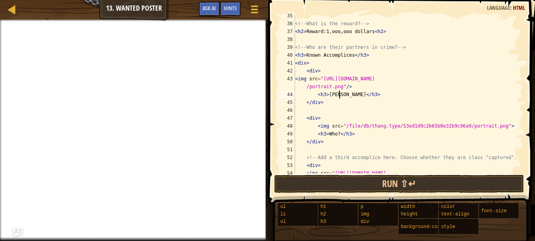
scroll to position [280, 0]
click at [322, 118] on div "<!-- What is the reward? --> < h2 > Reward:1,ooo,ooo dollars < h2 > <!-- Who ar…" at bounding box center [406, 102] width 224 height 181
click at [327, 141] on div "<!-- What is the reward? --> < h2 > Reward:1,ooo,ooo dollars < h2 > <!-- Who ar…" at bounding box center [406, 102] width 224 height 181
click at [328, 106] on div "<!-- What is the reward? --> < h2 > Reward:1,ooo,ooo dollars < h2 > <!-- Who ar…" at bounding box center [406, 102] width 224 height 181
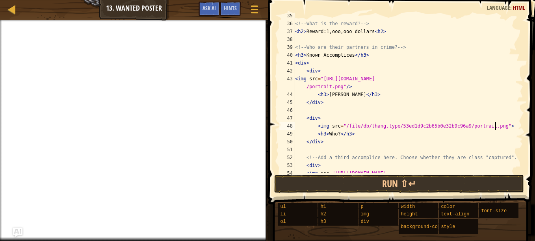
click at [498, 124] on div "<!-- What is the reward? --> < h2 > Reward:1,ooo,ooo dollars < h2 > <!-- Who ar…" at bounding box center [406, 102] width 224 height 181
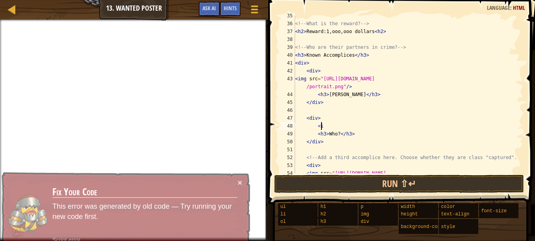
type textarea "<"
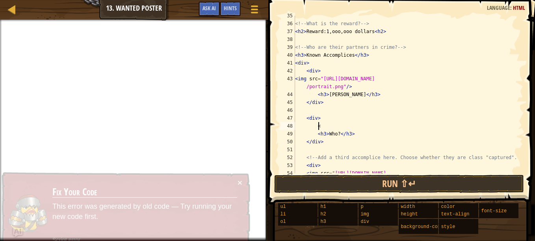
scroll to position [4, 1]
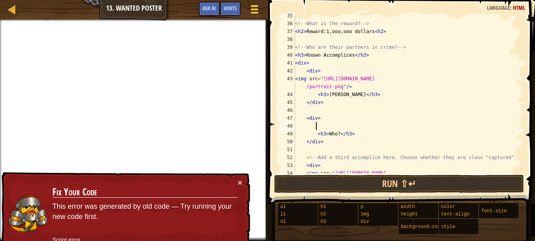
click at [258, 10] on div at bounding box center [254, 9] width 11 height 11
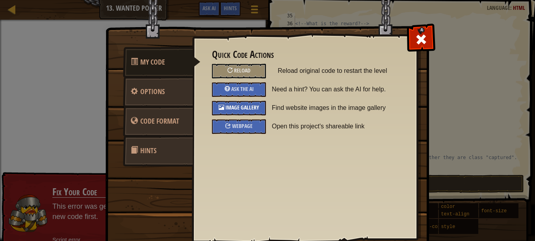
click at [244, 109] on span "Image Gallery" at bounding box center [243, 107] width 34 height 7
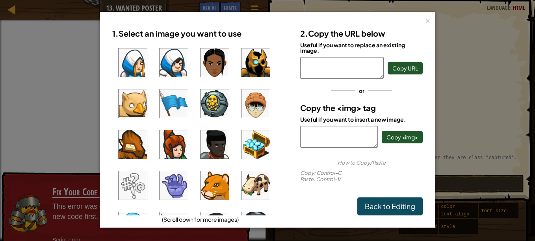
click at [265, 112] on img at bounding box center [256, 104] width 28 height 28
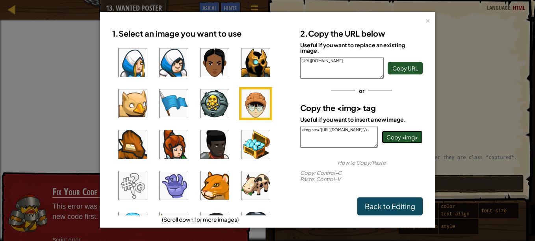
click at [407, 139] on span "Copy <img>" at bounding box center [403, 137] width 32 height 7
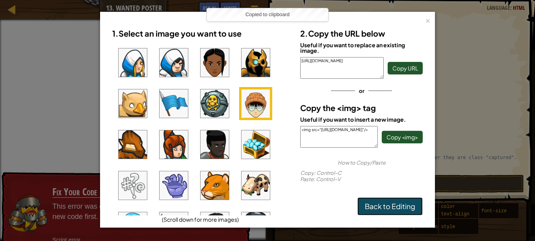
click at [381, 202] on link "Back to Editing" at bounding box center [390, 207] width 65 height 18
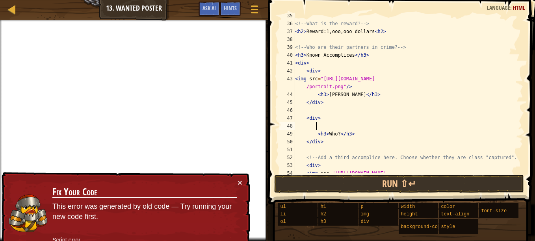
click at [316, 127] on div "<!-- What is the reward? --> < h2 > Reward:1,ooo,ooo dollars < h2 > <!-- Who ar…" at bounding box center [406, 102] width 224 height 181
paste textarea "<img src="[URL][DOMAIN_NAME]"/>"
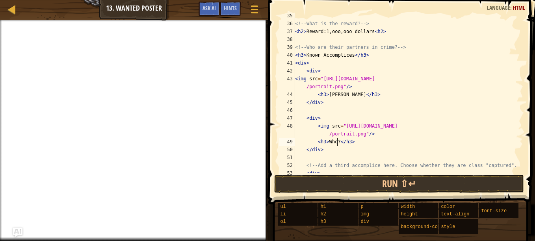
click at [337, 142] on div "<!-- What is the reward? --> < h2 > Reward:1,ooo,ooo dollars < h2 > <!-- Who ar…" at bounding box center [406, 98] width 224 height 173
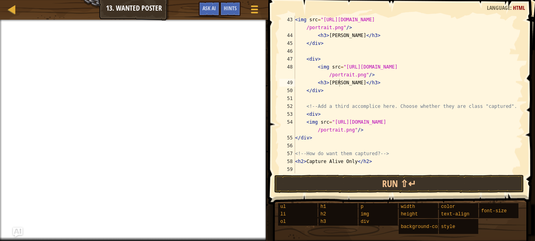
scroll to position [339, 0]
click at [374, 133] on div "< img src = "[URL][DOMAIN_NAME] /portrait.png" /> < h3 > [PERSON_NAME] </ h3 > …" at bounding box center [406, 106] width 224 height 181
type textarea "<img src="[URL][DOMAIN_NAME]"/>"
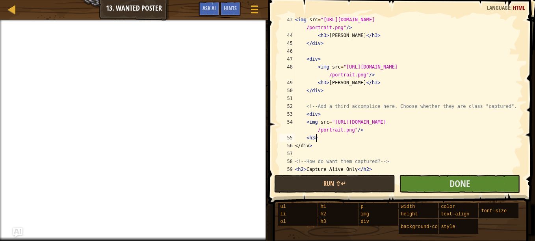
scroll to position [4, 1]
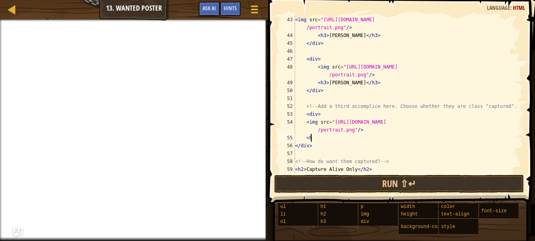
type textarea "<"
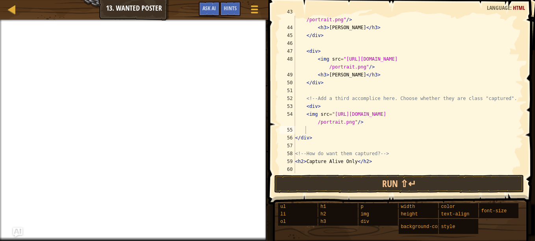
click at [304, 131] on div "< img src = "[URL][DOMAIN_NAME] /portrait.png" /> < h3 > [PERSON_NAME] </ h3 > …" at bounding box center [406, 98] width 224 height 181
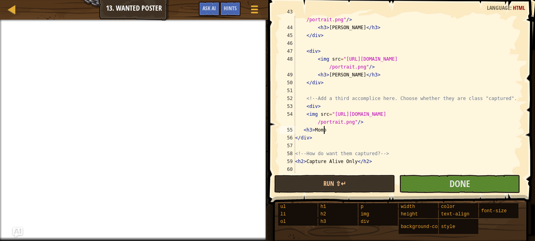
scroll to position [4, 2]
click at [318, 131] on div "< img src = "[URL][DOMAIN_NAME] /portrait.png" /> < h3 > [PERSON_NAME] </ h3 > …" at bounding box center [406, 98] width 224 height 181
click at [333, 129] on div "< img src = "[URL][DOMAIN_NAME] /portrait.png" /> < h3 > [PERSON_NAME] </ h3 > …" at bounding box center [406, 98] width 224 height 181
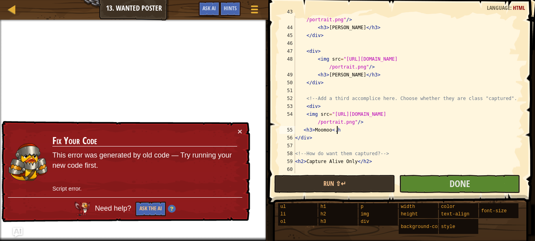
scroll to position [4, 3]
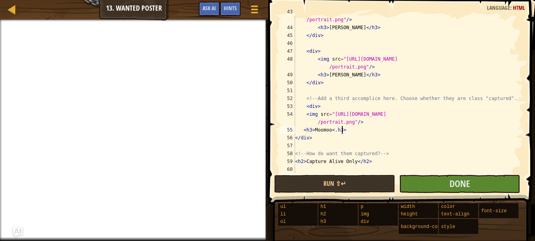
click at [331, 133] on div "< img src = "[URL][DOMAIN_NAME] /portrait.png" /> < h3 > [PERSON_NAME] </ h3 > …" at bounding box center [406, 98] width 224 height 181
click at [334, 134] on div "< img src = "[URL][DOMAIN_NAME] /portrait.png" /> < h3 > [PERSON_NAME] </ h3 > …" at bounding box center [406, 98] width 224 height 181
click at [424, 136] on div "< img src = "[URL][DOMAIN_NAME] /portrait.png" /> < h3 > [PERSON_NAME] </ h3 > …" at bounding box center [406, 98] width 224 height 181
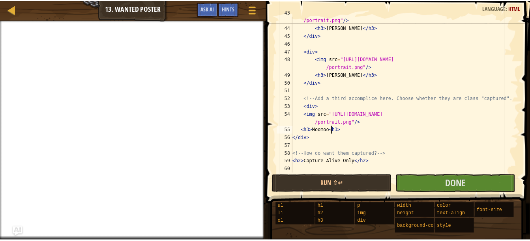
scroll to position [4, 1]
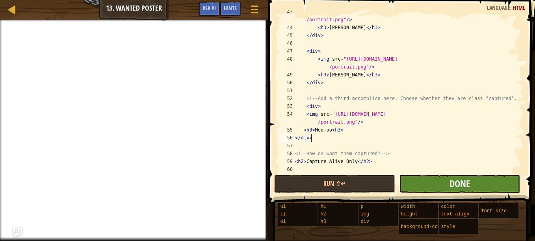
type textarea "</div>"
click at [444, 189] on button "Done" at bounding box center [459, 184] width 121 height 18
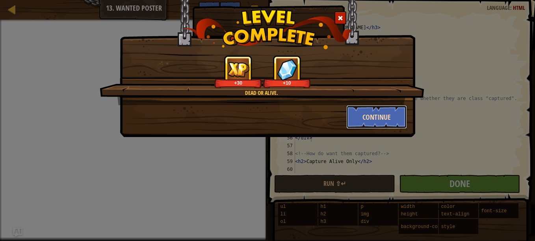
click at [366, 114] on button "Continue" at bounding box center [377, 117] width 61 height 24
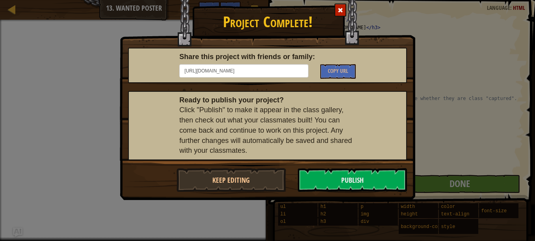
click at [339, 200] on div "Project Complete! Share this project with friends or family: [URL][DOMAIN_NAME]…" at bounding box center [268, 90] width 296 height 220
click at [339, 180] on button "Publish" at bounding box center [353, 180] width 110 height 24
